Goal: Register for event/course

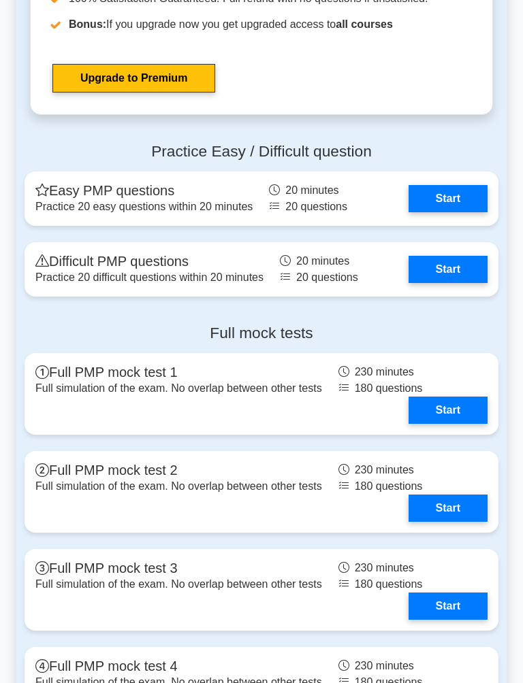
scroll to position [3983, 0]
click at [431, 212] on link "Start" at bounding box center [447, 198] width 79 height 27
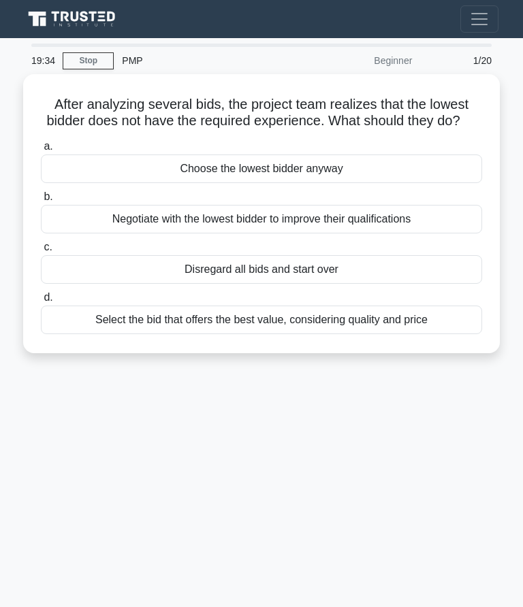
click at [351, 334] on div "Select the bid that offers the best value, considering quality and price" at bounding box center [261, 320] width 441 height 29
click at [41, 302] on input "d. Select the bid that offers the best value, considering quality and price" at bounding box center [41, 297] width 0 height 9
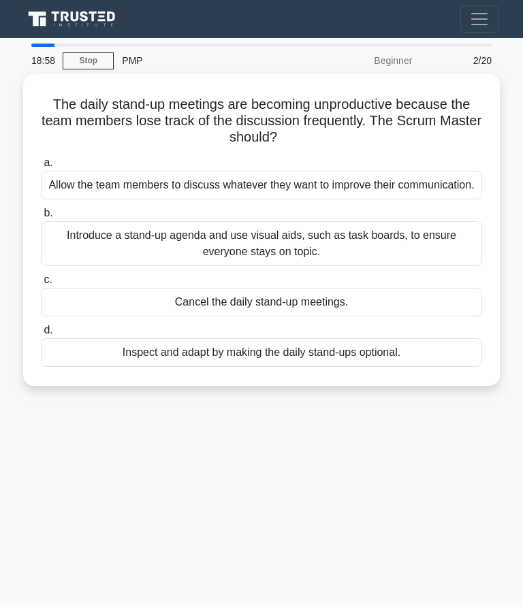
click at [342, 261] on div "Introduce a stand-up agenda and use visual aids, such as task boards, to ensure…" at bounding box center [261, 243] width 441 height 45
click at [41, 218] on input "b. Introduce a stand-up agenda and use visual aids, such as task boards, to ens…" at bounding box center [41, 213] width 0 height 9
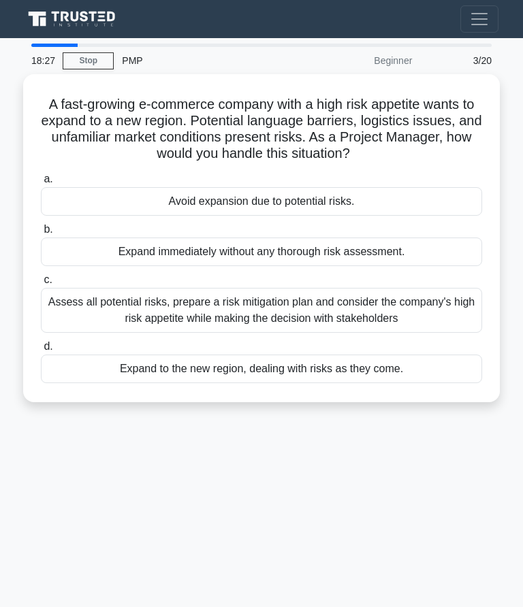
click at [355, 306] on div "Assess all potential risks, prepare a risk mitigation plan and consider the com…" at bounding box center [261, 310] width 441 height 45
click at [41, 285] on input "c. Assess all potential risks, prepare a risk mitigation plan and consider the …" at bounding box center [41, 280] width 0 height 9
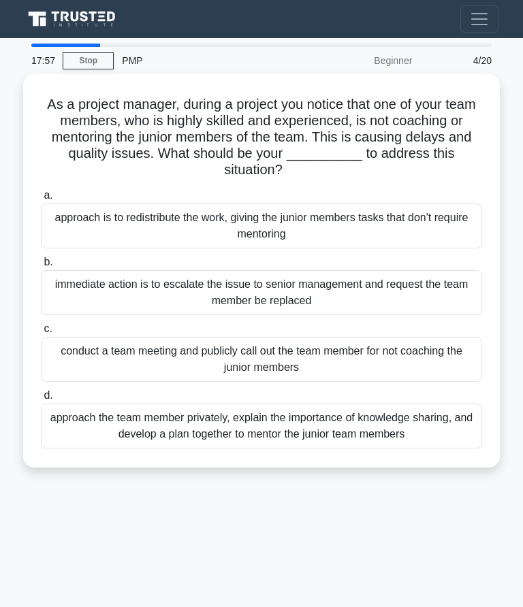
click at [306, 432] on div "approach the team member privately, explain the importance of knowledge sharing…" at bounding box center [261, 426] width 441 height 45
click at [41, 400] on input "d. approach the team member privately, explain the importance of knowledge shar…" at bounding box center [41, 395] width 0 height 9
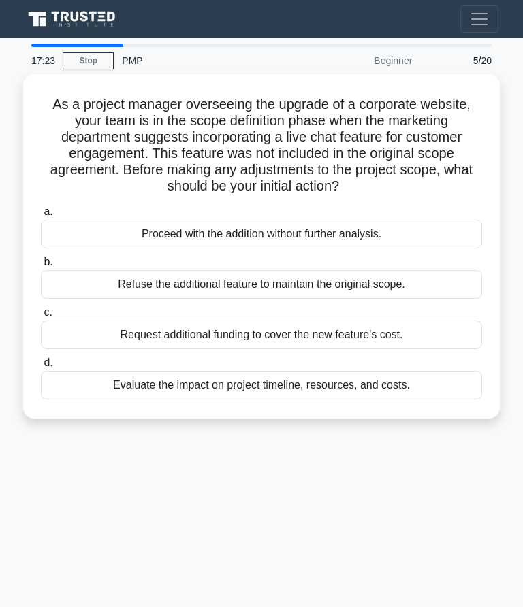
click at [302, 395] on div "Evaluate the impact on project timeline, resources, and costs." at bounding box center [261, 385] width 441 height 29
click at [41, 368] on input "d. Evaluate the impact on project timeline, resources, and costs." at bounding box center [41, 363] width 0 height 9
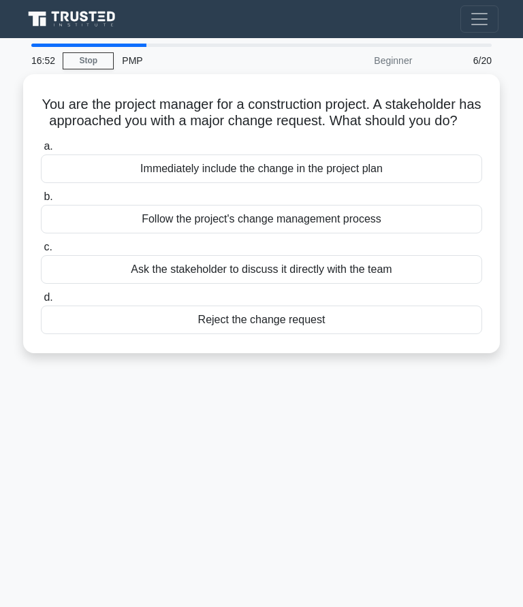
click at [346, 233] on div "Follow the project's change management process" at bounding box center [261, 219] width 441 height 29
click at [41, 201] on input "b. Follow the project's change management process" at bounding box center [41, 197] width 0 height 9
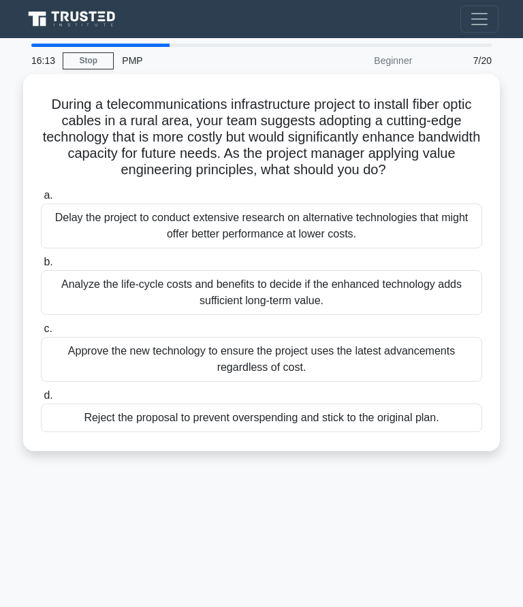
click at [323, 310] on div "Analyze the life-cycle costs and benefits to decide if the enhanced technology …" at bounding box center [261, 292] width 441 height 45
click at [41, 267] on input "b. Analyze the life-cycle costs and benefits to decide if the enhanced technolo…" at bounding box center [41, 262] width 0 height 9
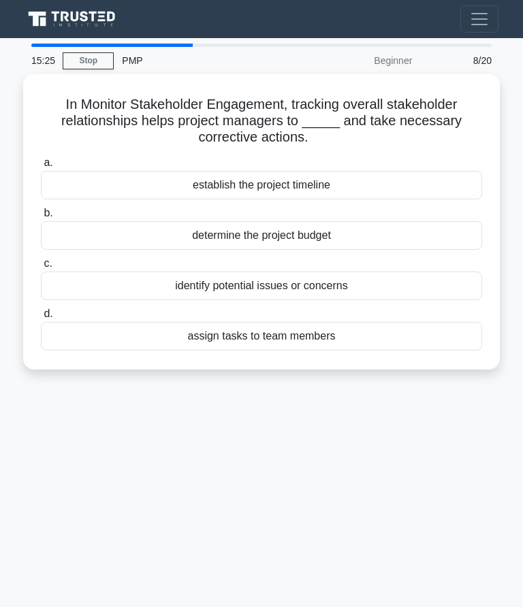
click at [319, 290] on div "identify potential issues or concerns" at bounding box center [261, 286] width 441 height 29
click at [41, 268] on input "c. identify potential issues or concerns" at bounding box center [41, 263] width 0 height 9
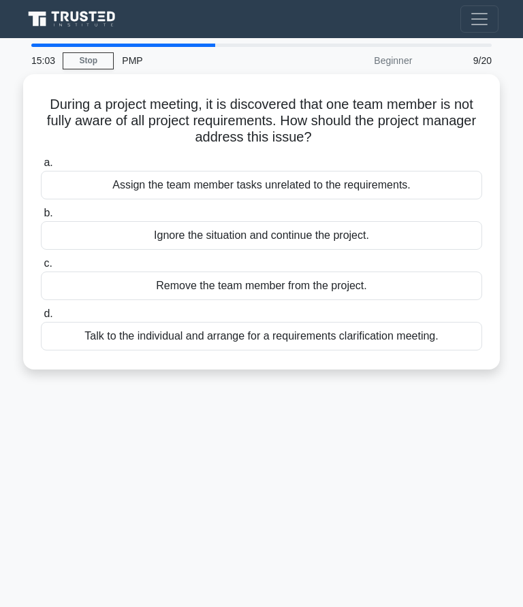
click at [357, 338] on div "Talk to the individual and arrange for a requirements clarification meeting." at bounding box center [261, 336] width 441 height 29
click at [41, 319] on input "d. Talk to the individual and arrange for a requirements clarification meeting." at bounding box center [41, 314] width 0 height 9
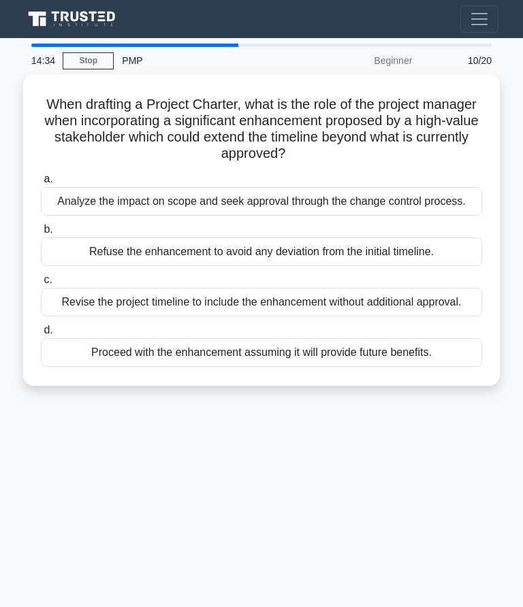
click at [300, 214] on div "Analyze the impact on scope and seek approval through the change control proces…" at bounding box center [261, 201] width 441 height 29
click at [41, 184] on input "a. Analyze the impact on scope and seek approval through the change control pro…" at bounding box center [41, 179] width 0 height 9
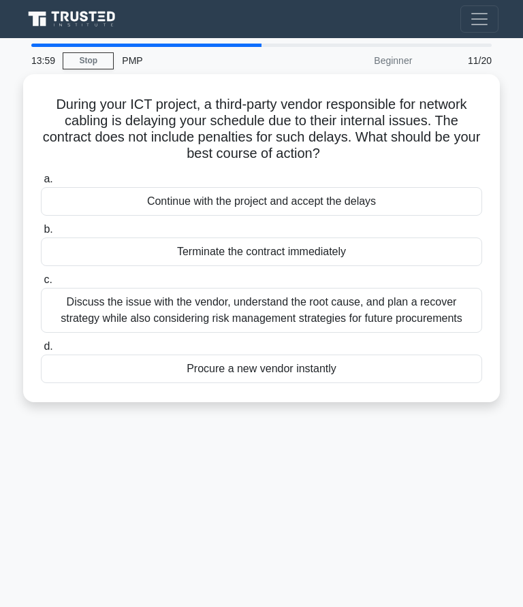
click at [302, 325] on div "Discuss the issue with the vendor, understand the root cause, and plan a recove…" at bounding box center [261, 310] width 441 height 45
click at [41, 285] on input "c. Discuss the issue with the vendor, understand the root cause, and plan a rec…" at bounding box center [41, 280] width 0 height 9
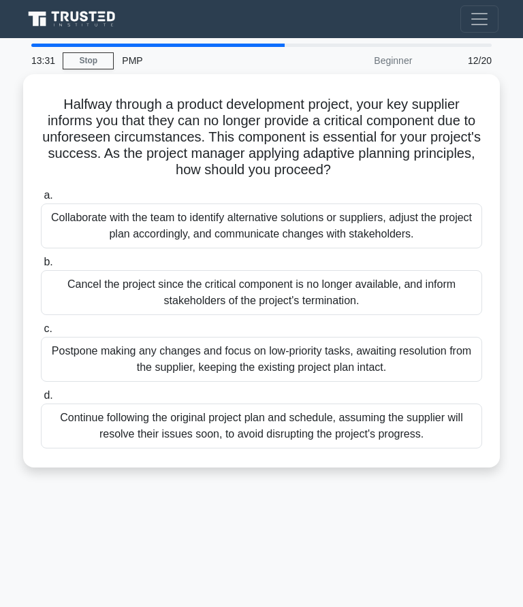
click at [279, 242] on div "Collaborate with the team to identify alternative solutions or suppliers, adjus…" at bounding box center [261, 226] width 441 height 45
click at [41, 200] on input "a. Collaborate with the team to identify alternative solutions or suppliers, ad…" at bounding box center [41, 195] width 0 height 9
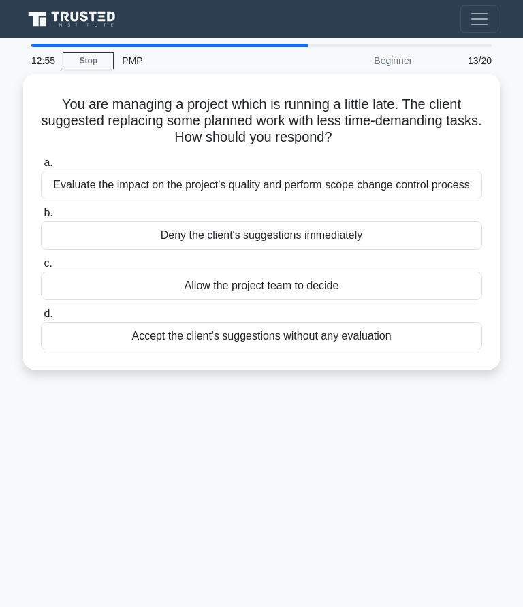
click at [278, 193] on div "Evaluate the impact on the project's quality and perform scope change control p…" at bounding box center [261, 185] width 441 height 29
click at [41, 167] on input "a. Evaluate the impact on the project's quality and perform scope change contro…" at bounding box center [41, 163] width 0 height 9
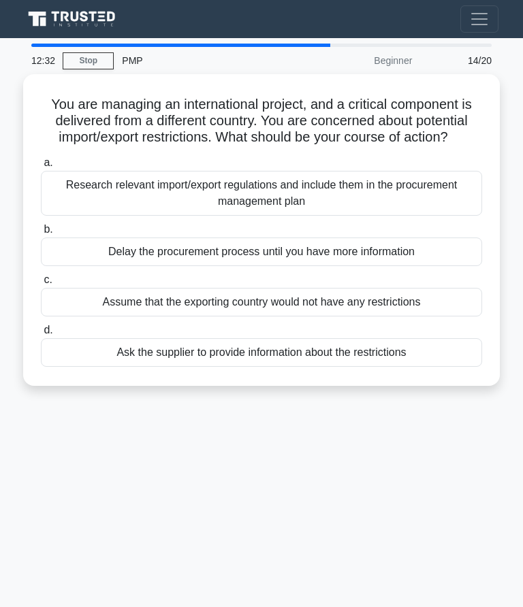
click at [287, 208] on div "Research relevant import/export regulations and include them in the procurement…" at bounding box center [261, 193] width 441 height 45
click at [41, 167] on input "a. Research relevant import/export regulations and include them in the procurem…" at bounding box center [41, 163] width 0 height 9
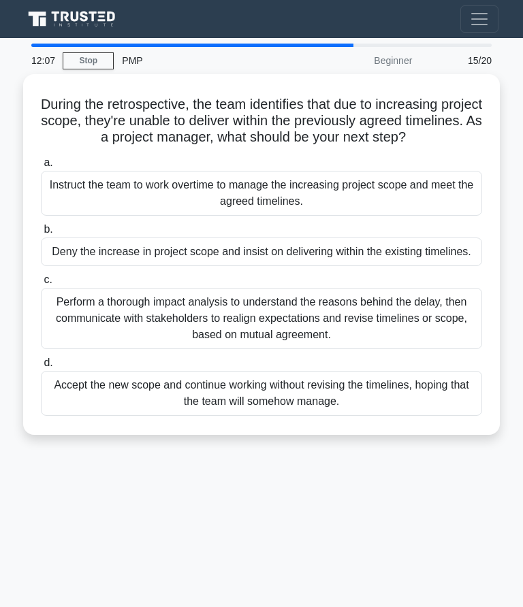
click at [297, 348] on div "Perform a thorough impact analysis to understand the reasons behind the delay, …" at bounding box center [261, 318] width 441 height 61
click at [41, 285] on input "c. Perform a thorough impact analysis to understand the reasons behind the dela…" at bounding box center [41, 280] width 0 height 9
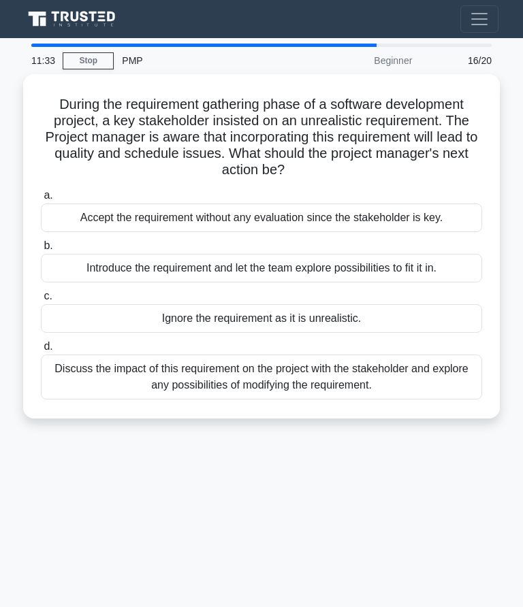
click at [368, 374] on div "Discuss the impact of this requirement on the project with the stakeholder and …" at bounding box center [261, 377] width 441 height 45
click at [41, 351] on input "d. Discuss the impact of this requirement on the project with the stakeholder a…" at bounding box center [41, 346] width 0 height 9
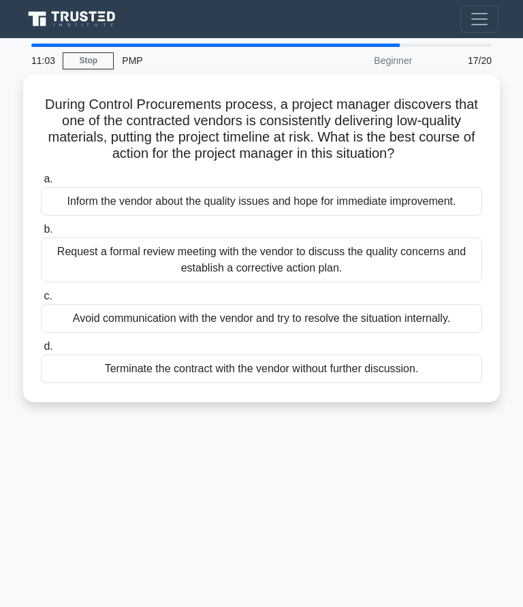
click at [296, 282] on div "Request a formal review meeting with the vendor to discuss the quality concerns…" at bounding box center [261, 260] width 441 height 45
click at [41, 234] on input "b. Request a formal review meeting with the vendor to discuss the quality conce…" at bounding box center [41, 229] width 0 height 9
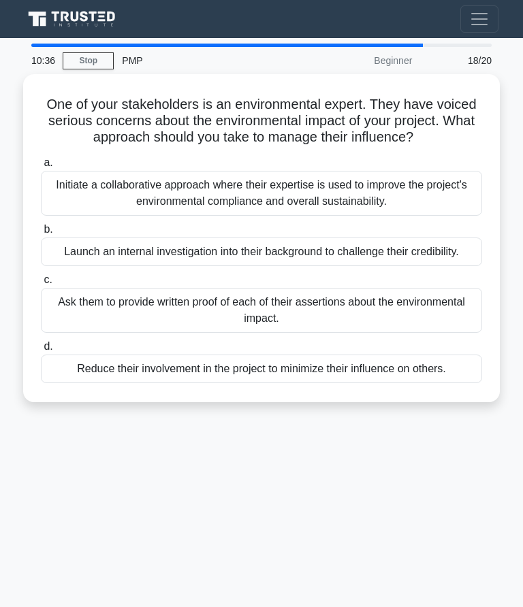
click at [295, 202] on div "Initiate a collaborative approach where their expertise is used to improve the …" at bounding box center [261, 193] width 441 height 45
click at [41, 167] on input "a. Initiate a collaborative approach where their expertise is used to improve t…" at bounding box center [41, 163] width 0 height 9
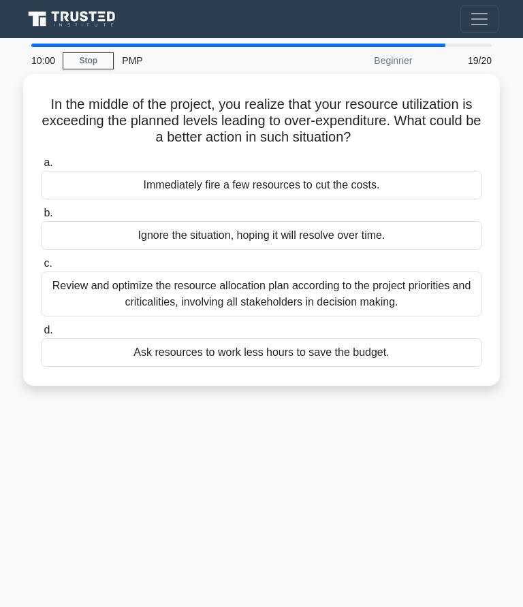
click at [293, 291] on div "Review and optimize the resource allocation plan according to the project prior…" at bounding box center [261, 294] width 441 height 45
click at [41, 268] on input "c. Review and optimize the resource allocation plan according to the project pr…" at bounding box center [41, 263] width 0 height 9
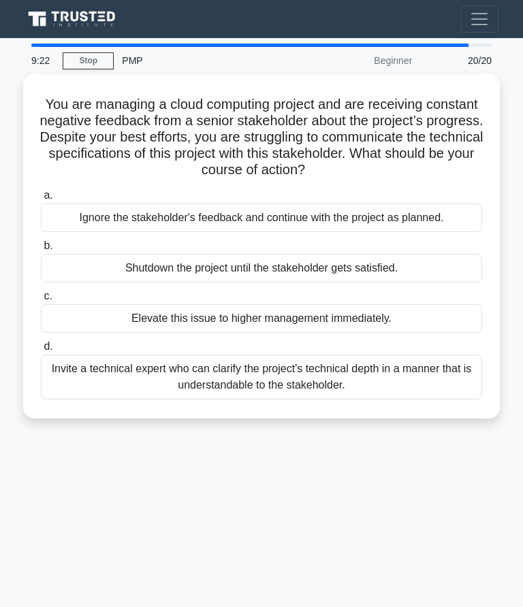
click at [370, 376] on div "Invite a technical expert who can clarify the project's technical depth in a ma…" at bounding box center [261, 377] width 441 height 45
click at [41, 351] on input "d. Invite a technical expert who can clarify the project's technical depth in a…" at bounding box center [41, 346] width 0 height 9
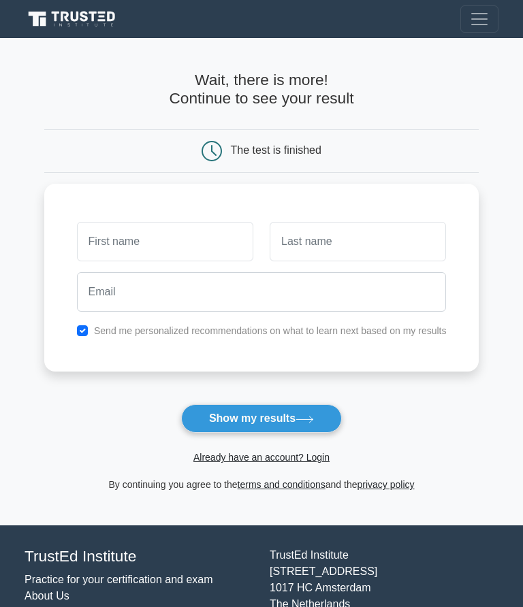
click at [137, 246] on input "text" at bounding box center [165, 241] width 176 height 39
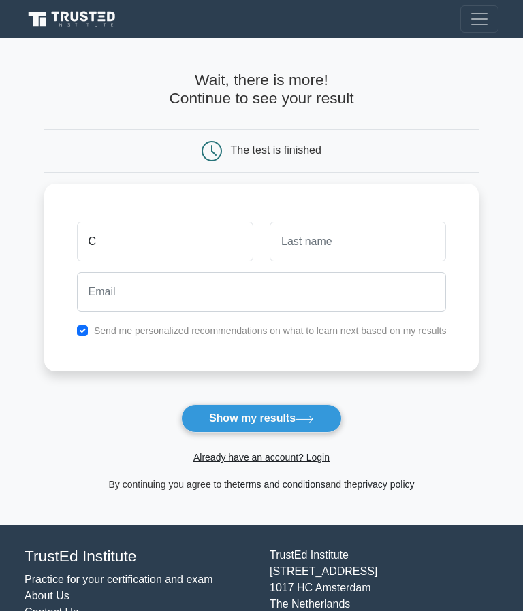
type input "C"
click at [321, 241] on input "text" at bounding box center [358, 241] width 176 height 39
type input "TE"
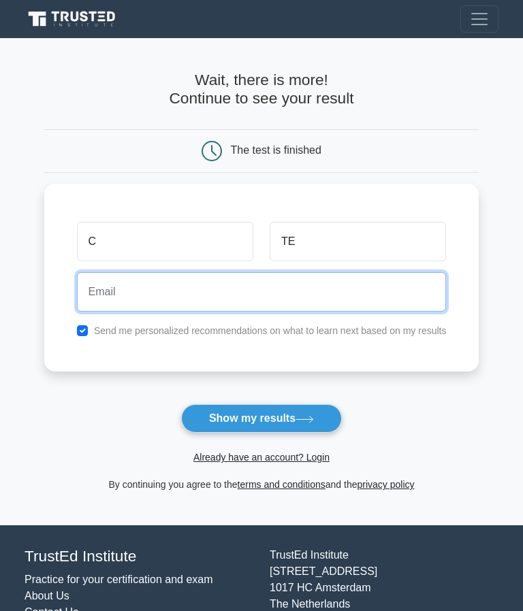
click at [143, 287] on input "email" at bounding box center [262, 291] width 370 height 39
type input "[EMAIL_ADDRESS][DOMAIN_NAME]"
click at [261, 419] on button "Show my results" at bounding box center [261, 418] width 161 height 29
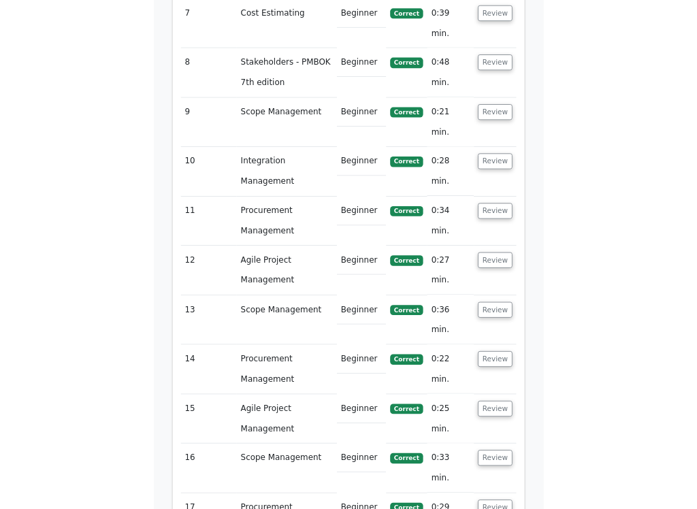
scroll to position [2337, 0]
